Goal: Task Accomplishment & Management: Use online tool/utility

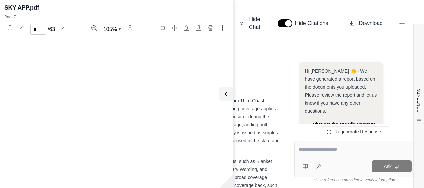
scroll to position [1660, 0]
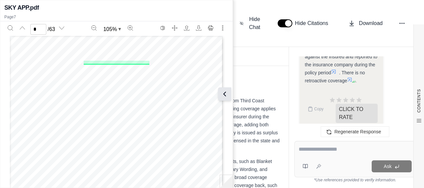
click at [222, 95] on icon at bounding box center [225, 94] width 8 height 8
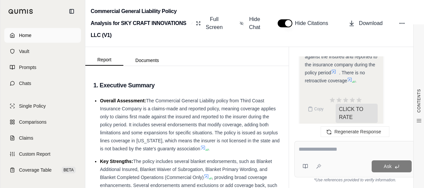
click at [37, 33] on link "Home" at bounding box center [42, 35] width 77 height 15
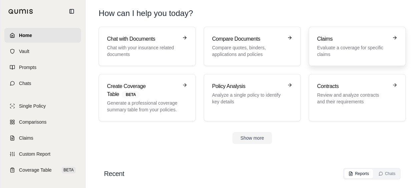
click at [356, 54] on p "Evaluate a coverage for specific claims" at bounding box center [352, 50] width 71 height 13
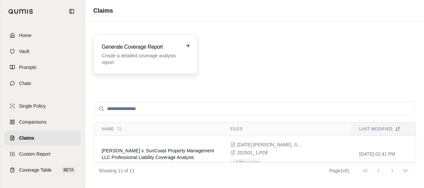
click at [173, 64] on p "Create a detailed coverage analysis report" at bounding box center [141, 58] width 78 height 13
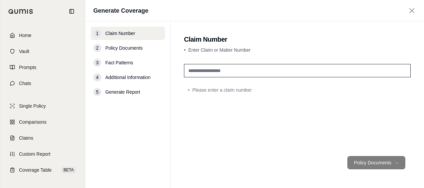
click at [290, 77] on input "text" at bounding box center [297, 70] width 227 height 13
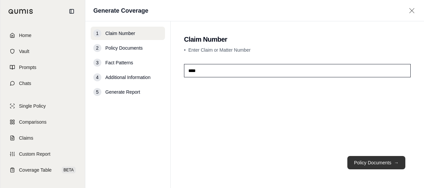
type input "***"
click at [377, 166] on button "Policy Documents →" at bounding box center [376, 162] width 58 height 13
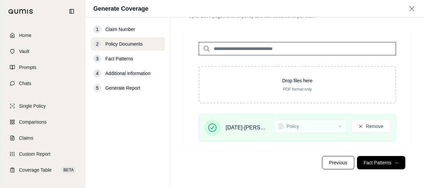
scroll to position [39, 0]
drag, startPoint x: 360, startPoint y: 159, endPoint x: 335, endPoint y: 159, distance: 25.4
click at [360, 159] on button "Fact Patterns →" at bounding box center [381, 162] width 48 height 13
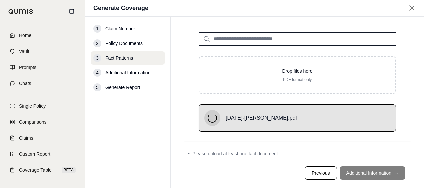
scroll to position [31, 0]
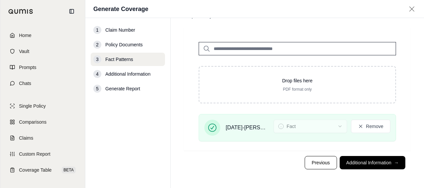
click at [355, 169] on footer "Previous Additional Information →" at bounding box center [297, 163] width 227 height 24
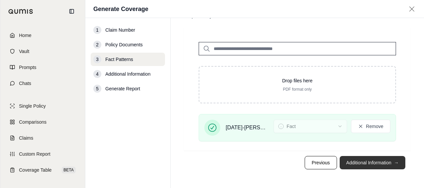
click at [355, 165] on button "Additional Information →" at bounding box center [373, 162] width 66 height 13
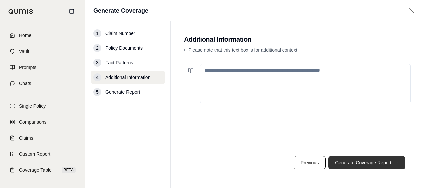
click at [350, 165] on button "Generate Coverage Report →" at bounding box center [366, 162] width 77 height 13
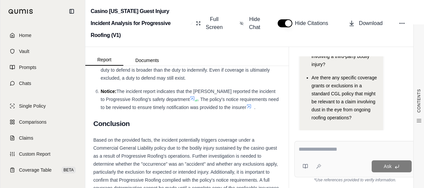
scroll to position [800, 0]
